Goal: Task Accomplishment & Management: Manage account settings

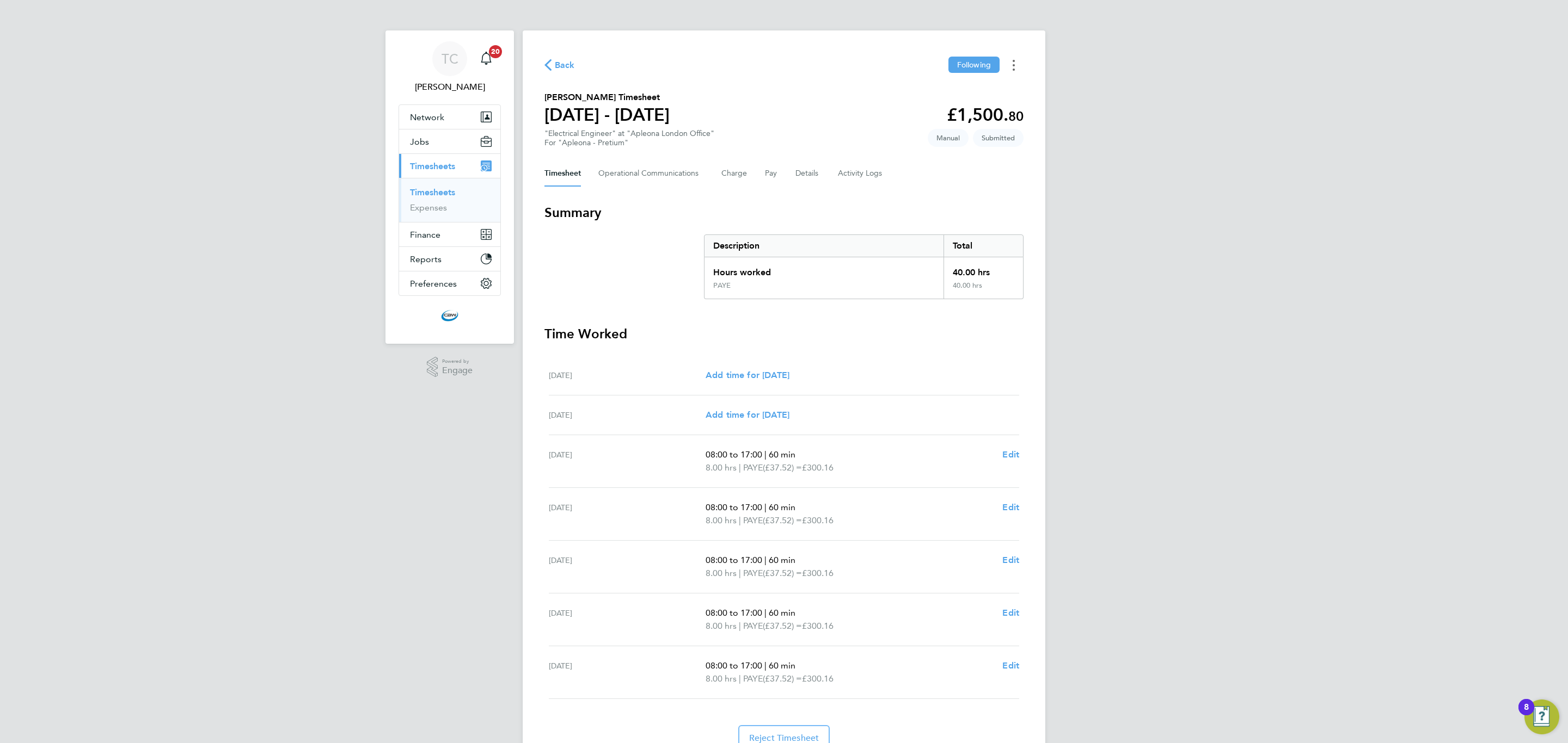
click at [1012, 66] on icon "Timesheets Menu" at bounding box center [1013, 65] width 2 height 11
click at [858, 173] on Logs-tab "Activity Logs" at bounding box center [860, 173] width 46 height 26
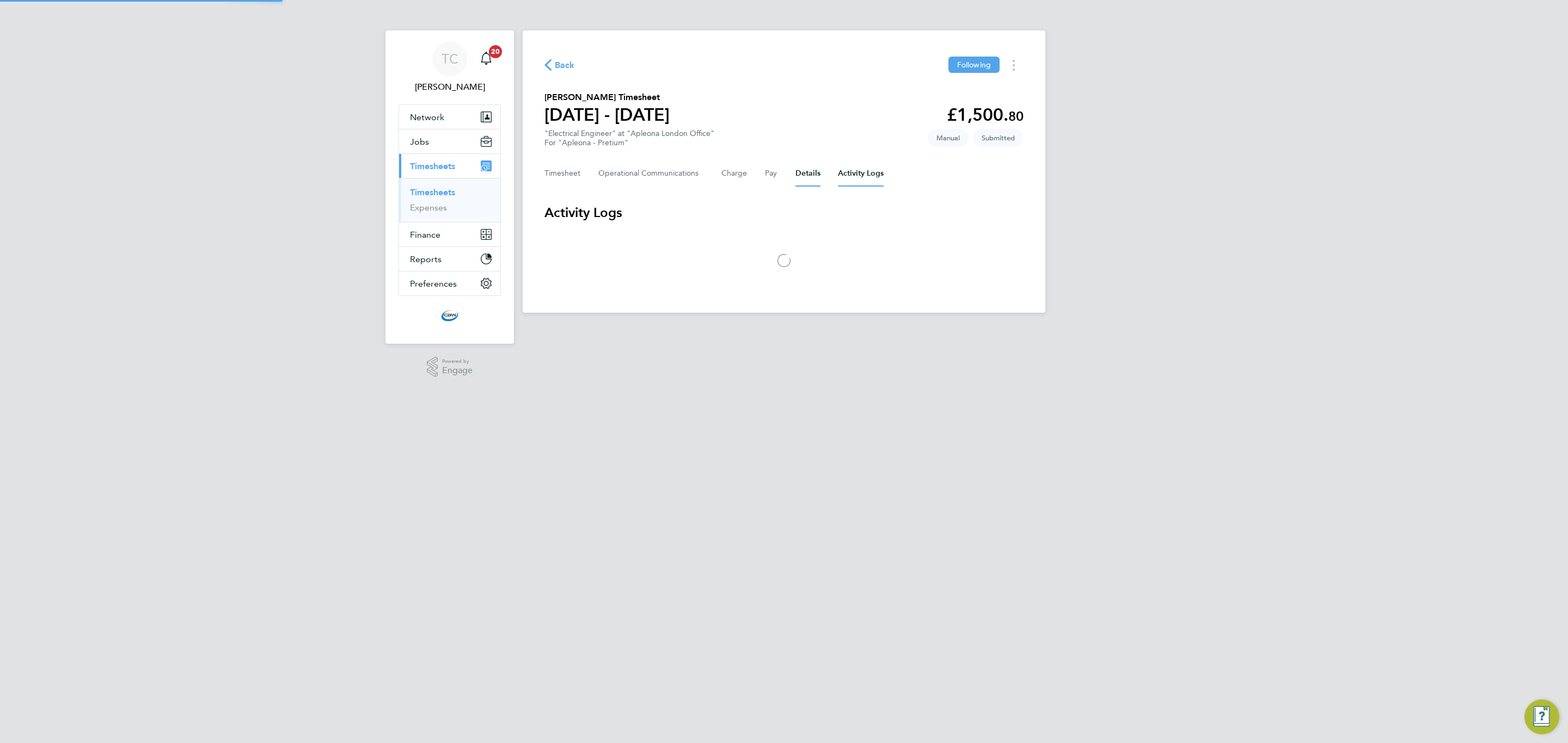
click at [808, 173] on button "Details" at bounding box center [808, 173] width 25 height 26
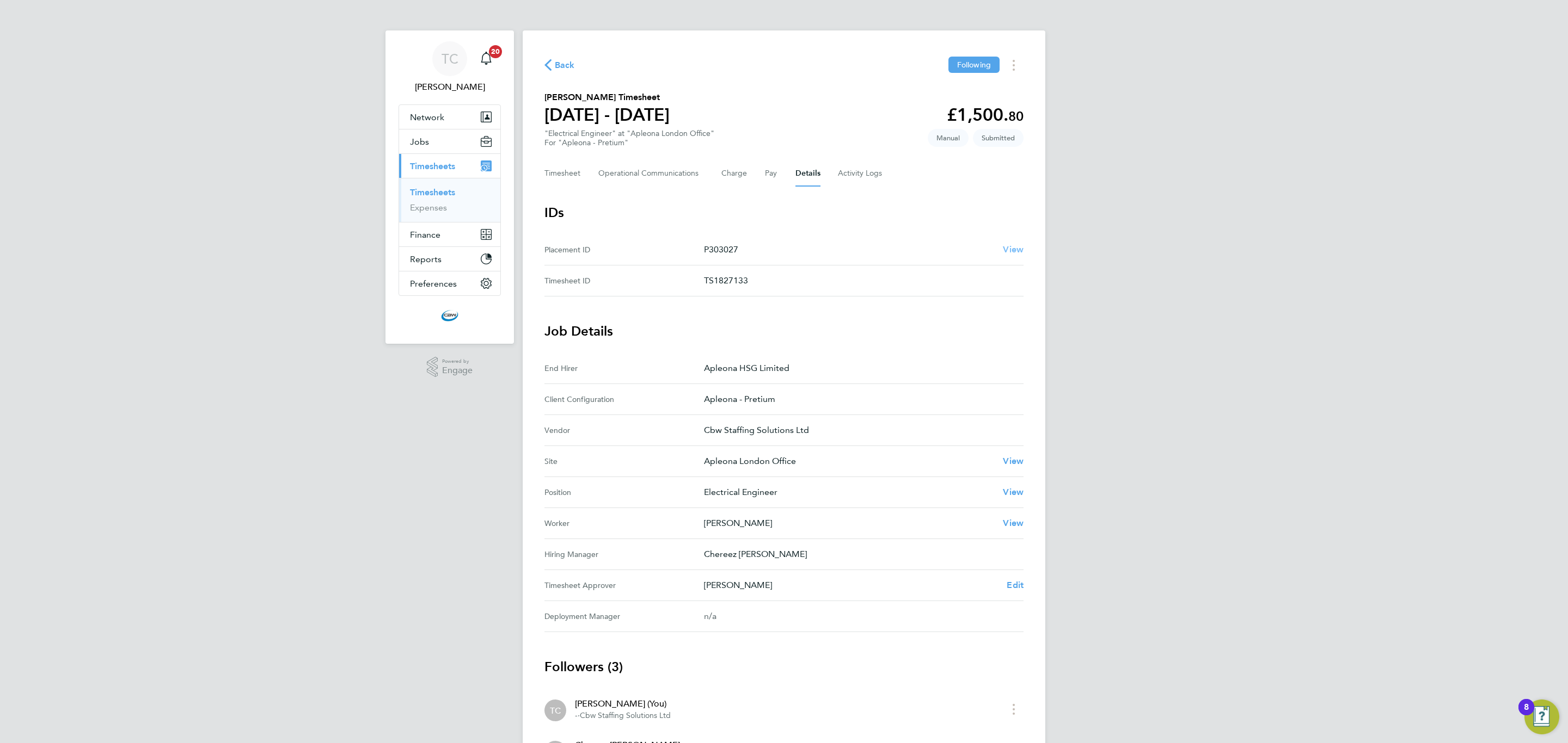
click at [1022, 250] on span "View" at bounding box center [1012, 250] width 21 height 11
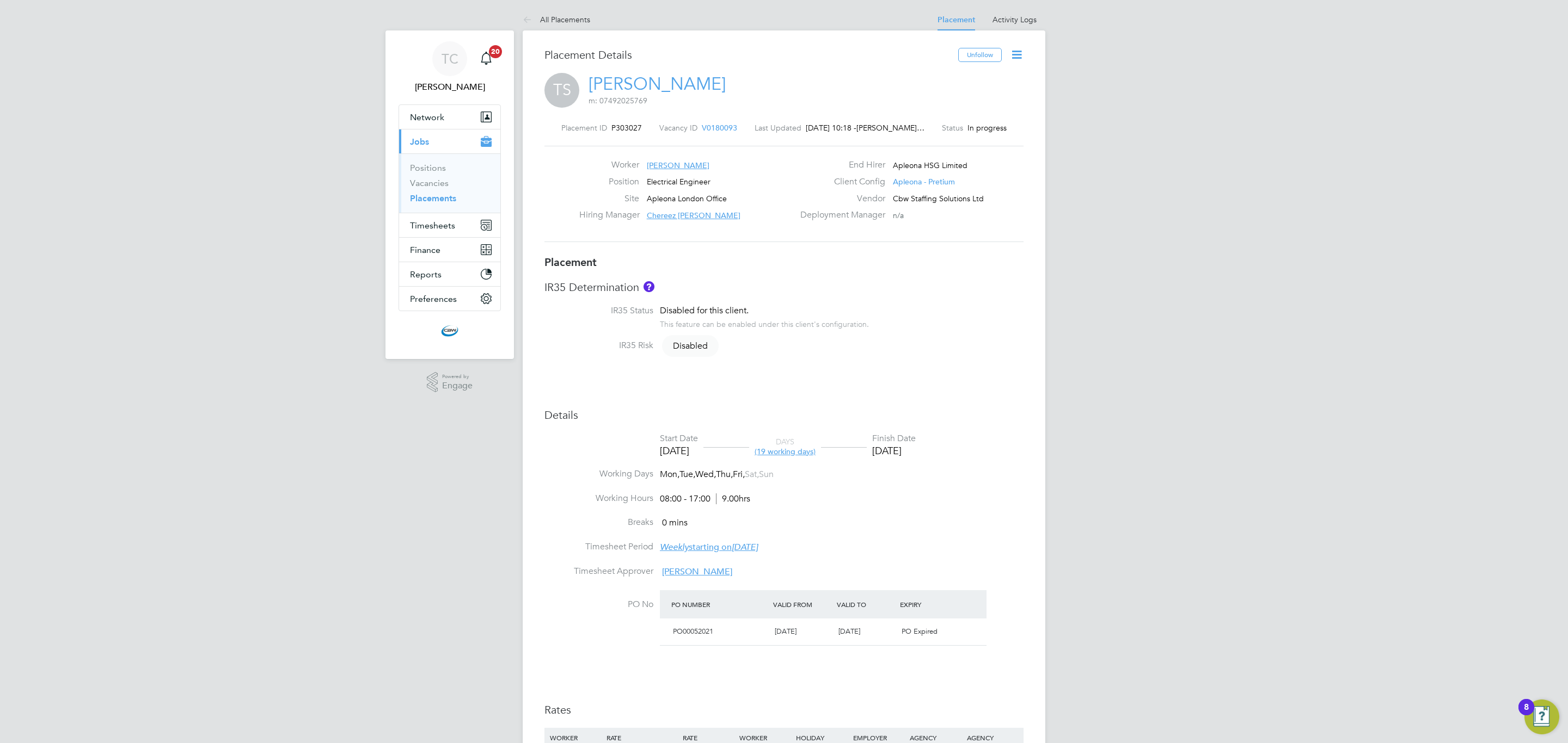
click at [1014, 56] on icon at bounding box center [1017, 55] width 14 height 14
click at [986, 95] on li "Timesheet Settings" at bounding box center [981, 95] width 80 height 15
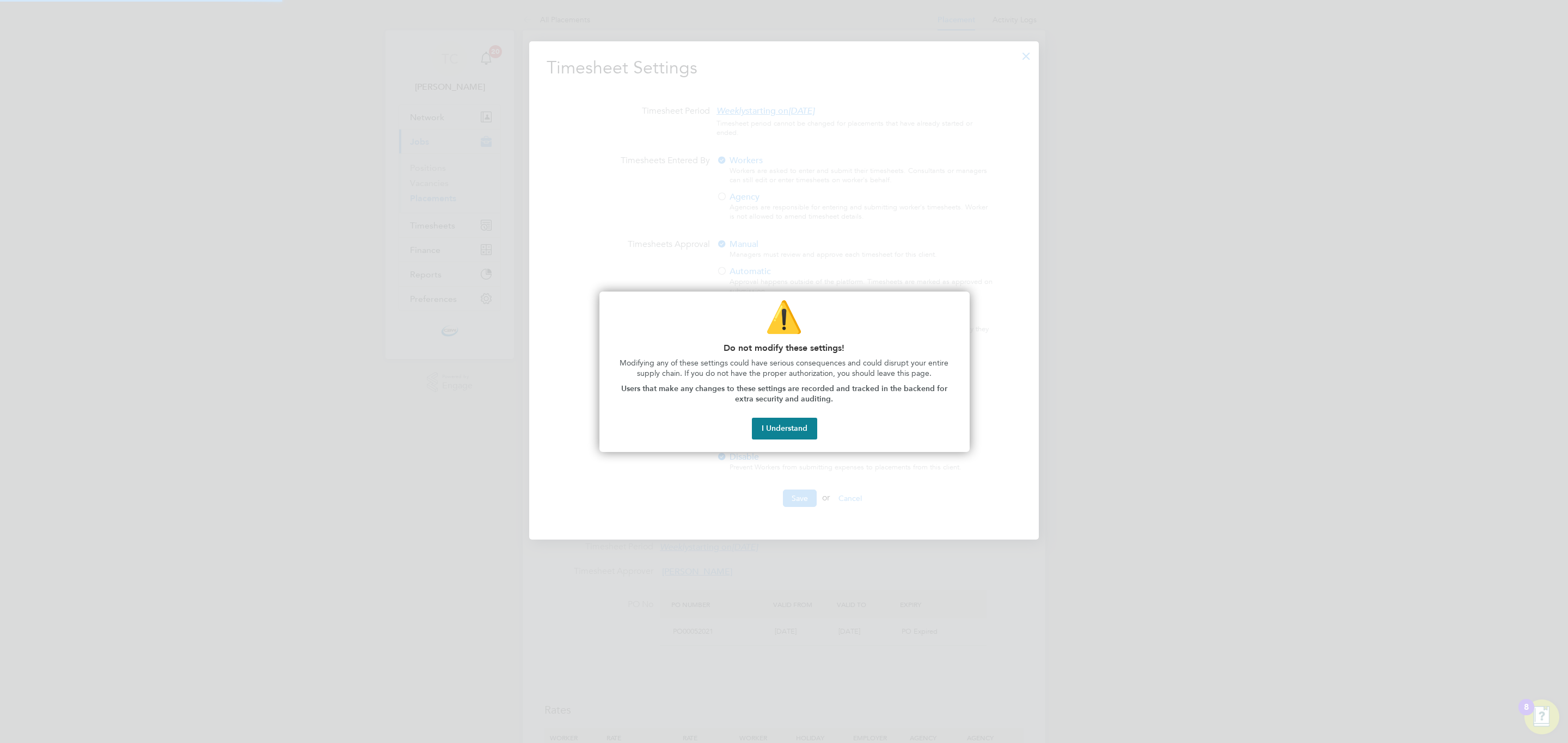
scroll to position [6, 5]
click at [792, 427] on button "I Understand" at bounding box center [784, 429] width 66 height 22
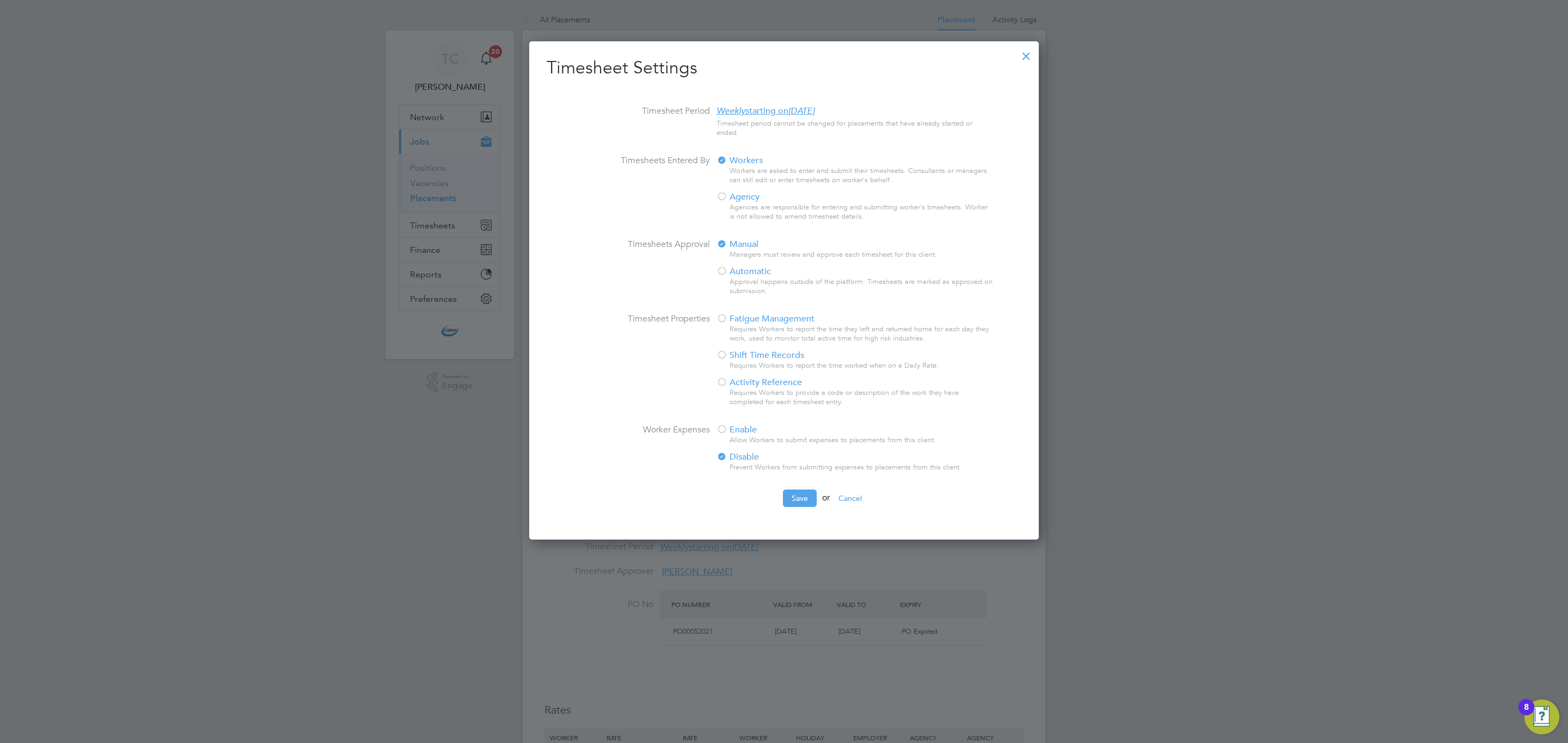
click at [726, 427] on div at bounding box center [722, 430] width 11 height 11
click at [784, 497] on button "Save" at bounding box center [800, 498] width 34 height 17
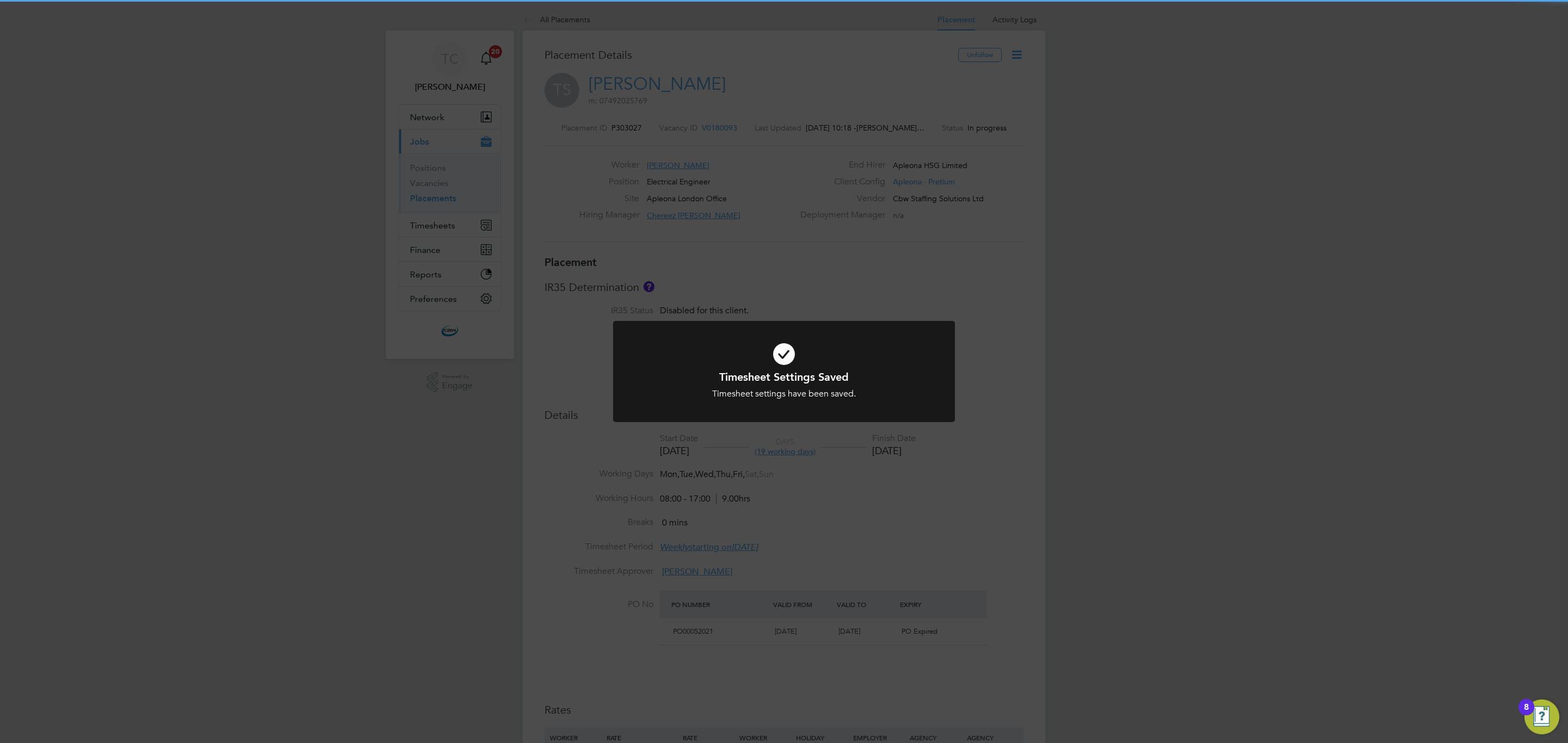
click at [448, 659] on div "Timesheet Settings Saved Timesheet settings have been saved. Cancel Okay" at bounding box center [784, 371] width 1568 height 743
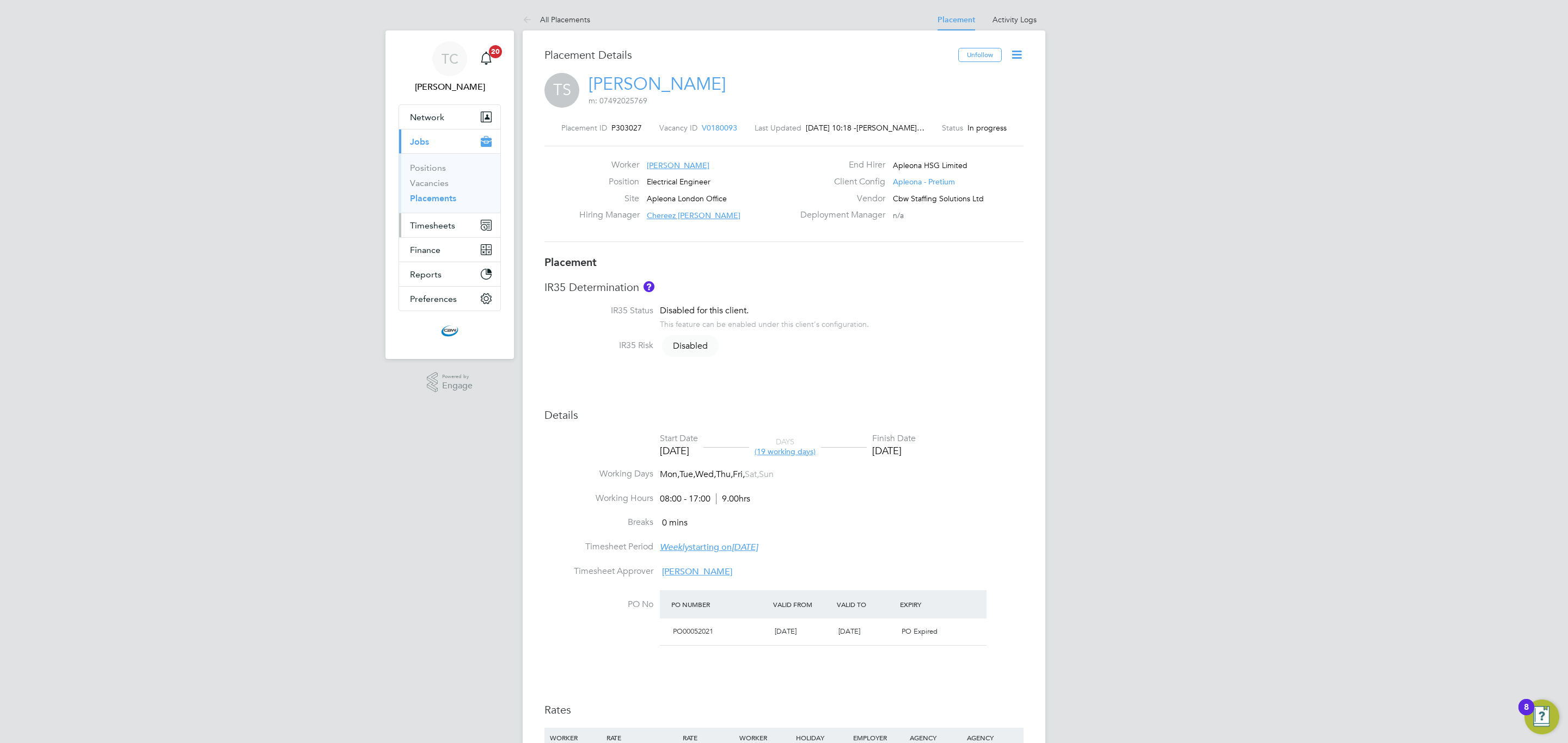
click at [446, 224] on span "Timesheets" at bounding box center [433, 225] width 45 height 11
click at [436, 211] on link "Expenses" at bounding box center [428, 207] width 37 height 11
